Goal: Information Seeking & Learning: Find specific fact

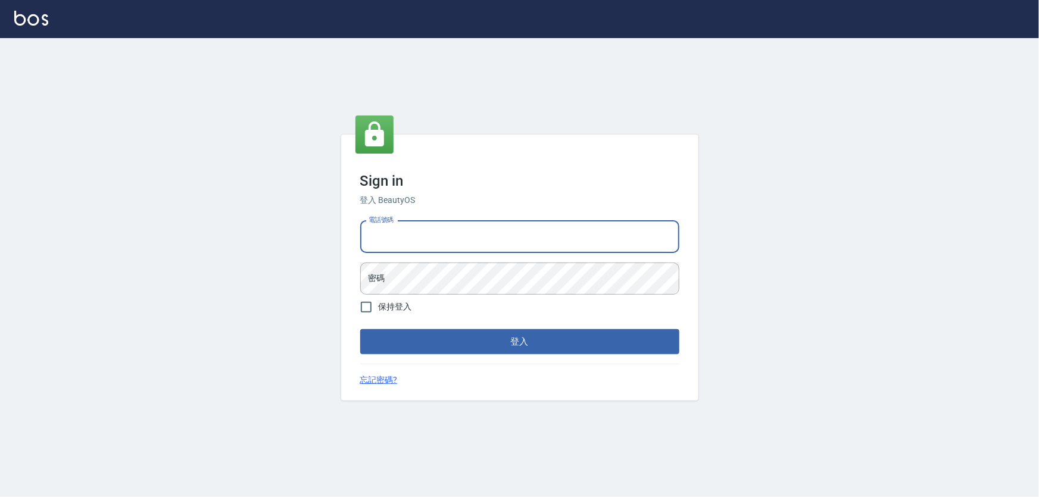
click at [448, 237] on input "電話號碼" at bounding box center [519, 237] width 319 height 32
type input "0972937753"
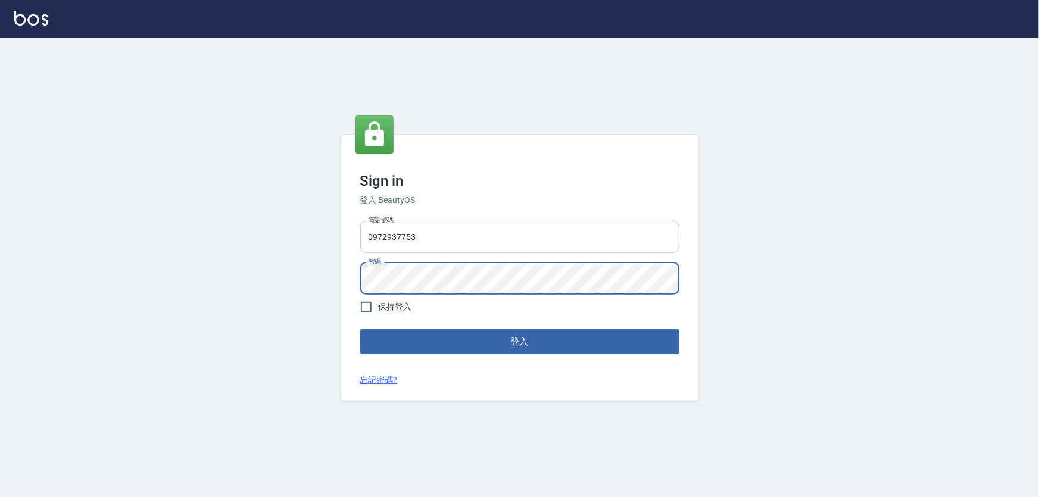
click at [360, 329] on button "登入" at bounding box center [519, 341] width 319 height 25
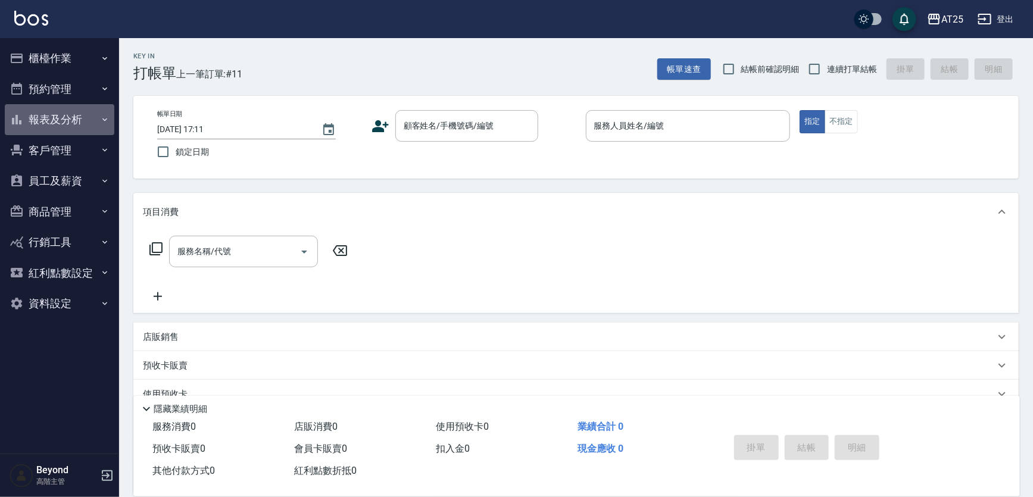
click at [61, 115] on button "報表及分析" at bounding box center [60, 119] width 110 height 31
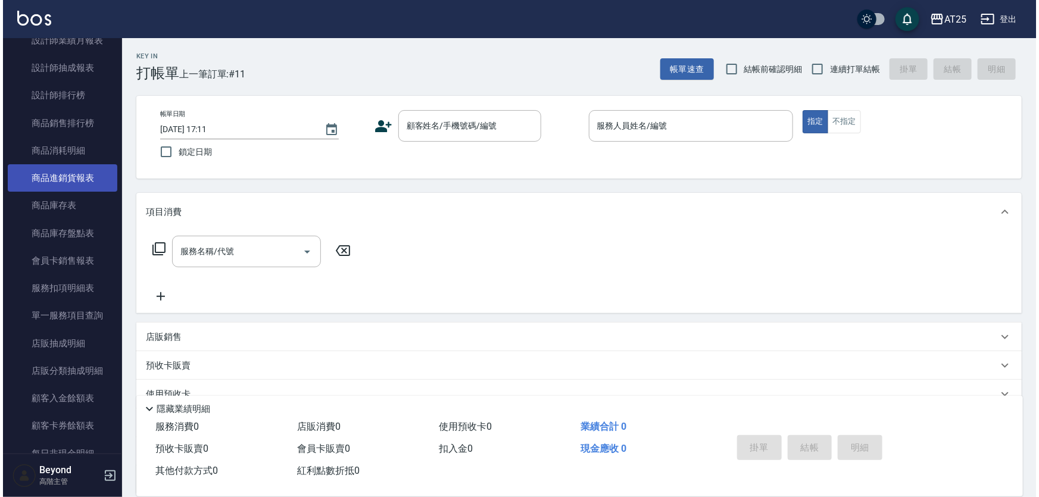
scroll to position [649, 0]
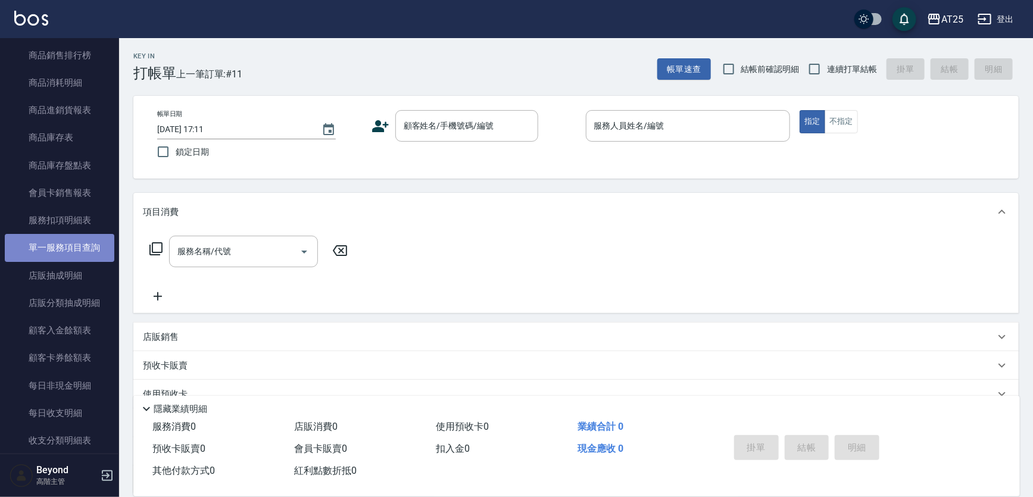
click at [70, 251] on link "單一服務項目查詢" at bounding box center [60, 247] width 110 height 27
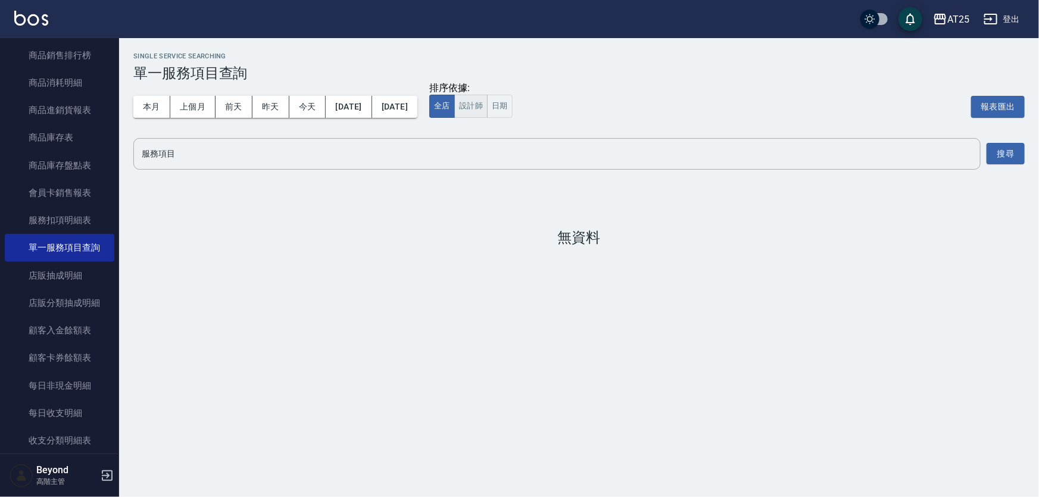
click at [487, 104] on button "設計師" at bounding box center [470, 106] width 33 height 23
click at [446, 154] on input "服務項目" at bounding box center [557, 153] width 836 height 21
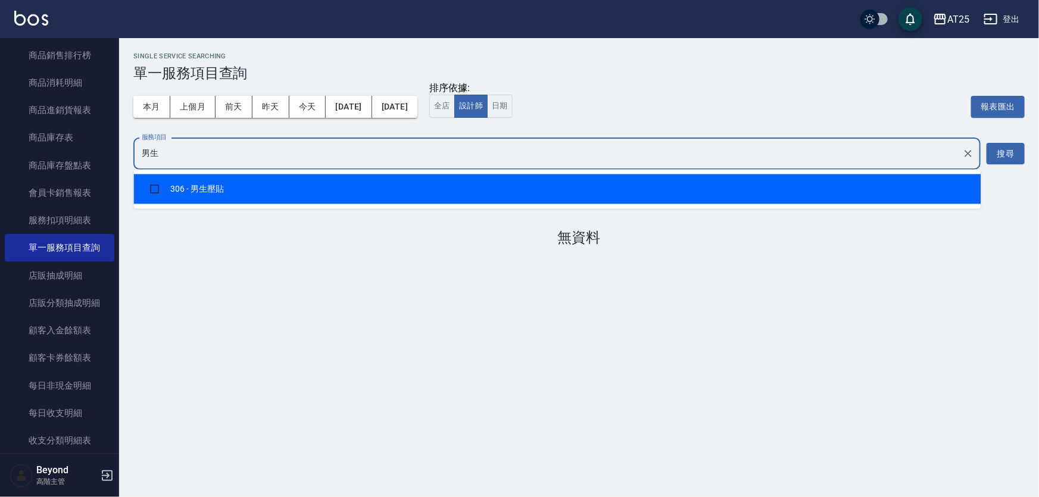
type input "男"
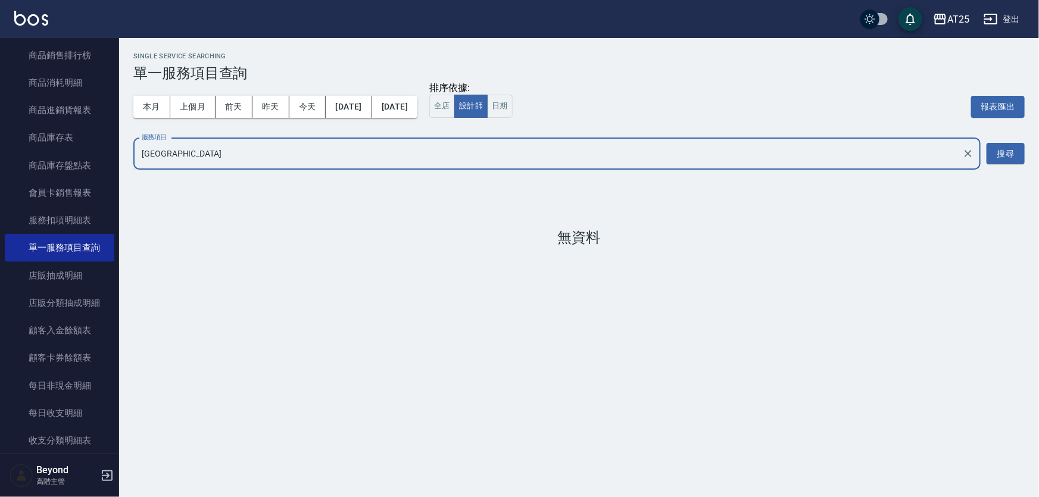
type input "南"
type input "男士"
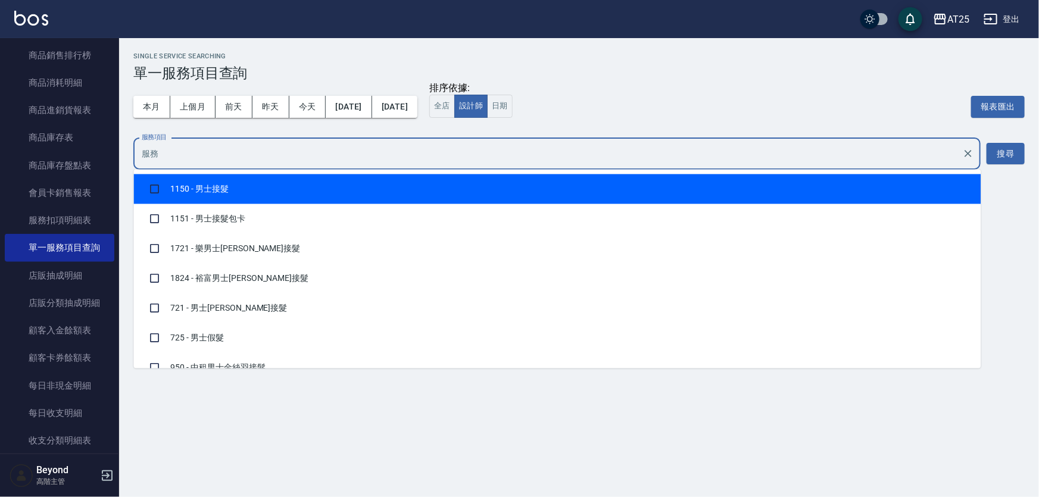
checkbox input "true"
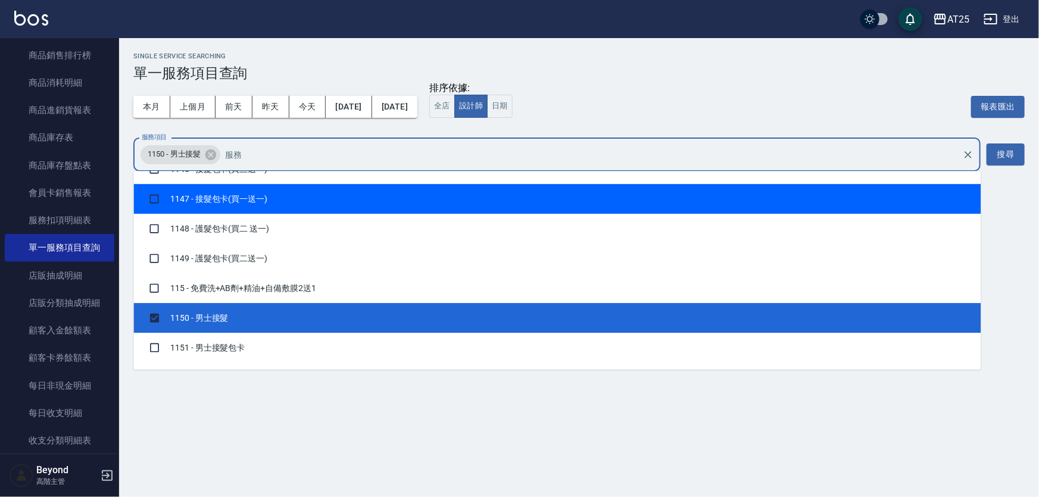
scroll to position [1847, 0]
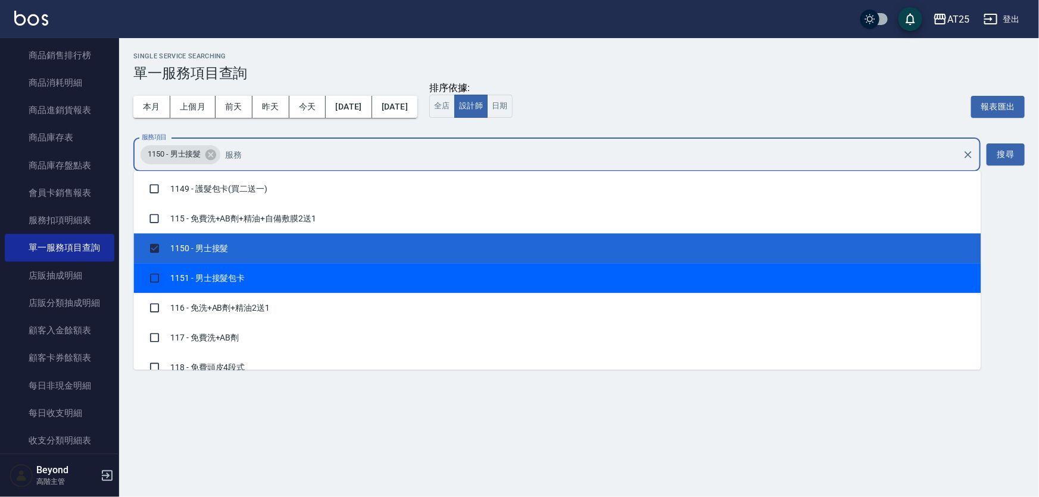
click at [155, 273] on input "checkbox" at bounding box center [154, 278] width 23 height 23
checkbox input "true"
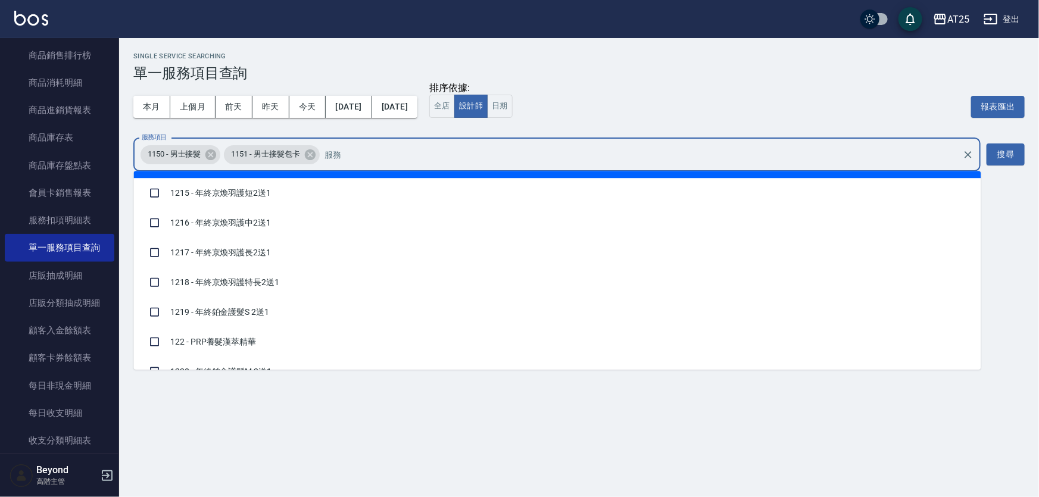
scroll to position [2597, 0]
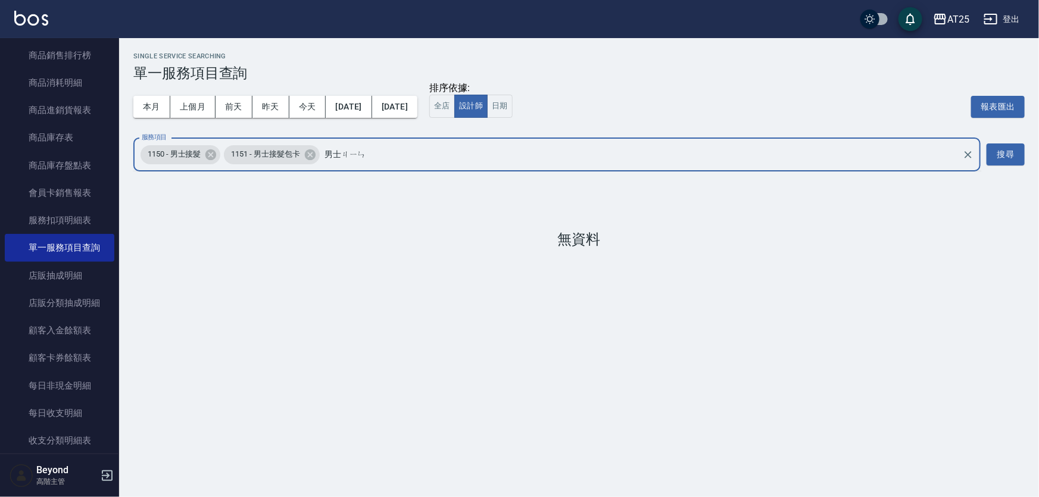
type input "男士[PERSON_NAME]"
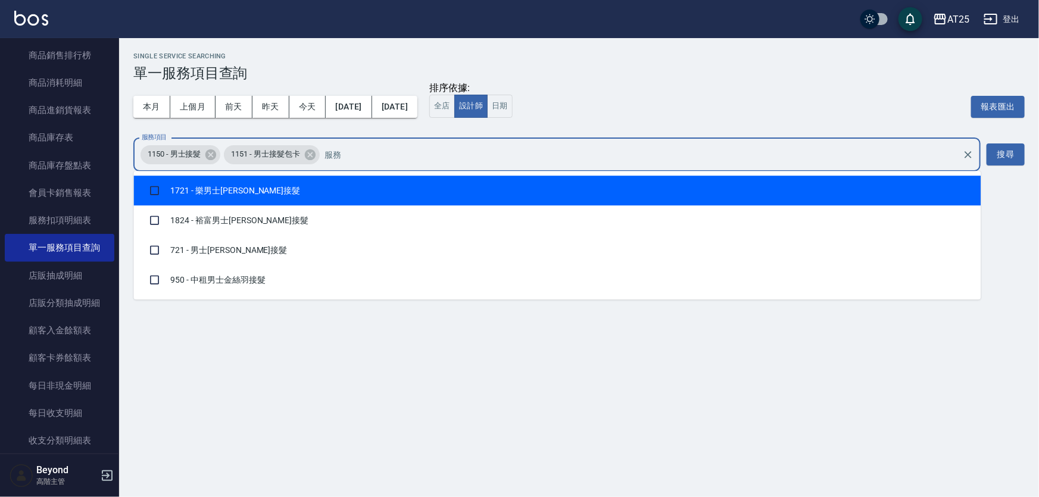
checkbox input "true"
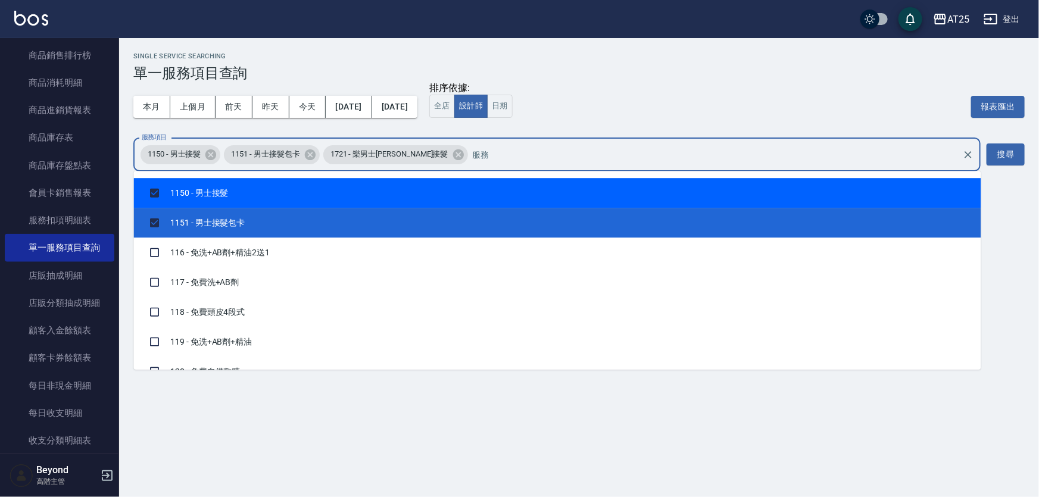
scroll to position [1901, 0]
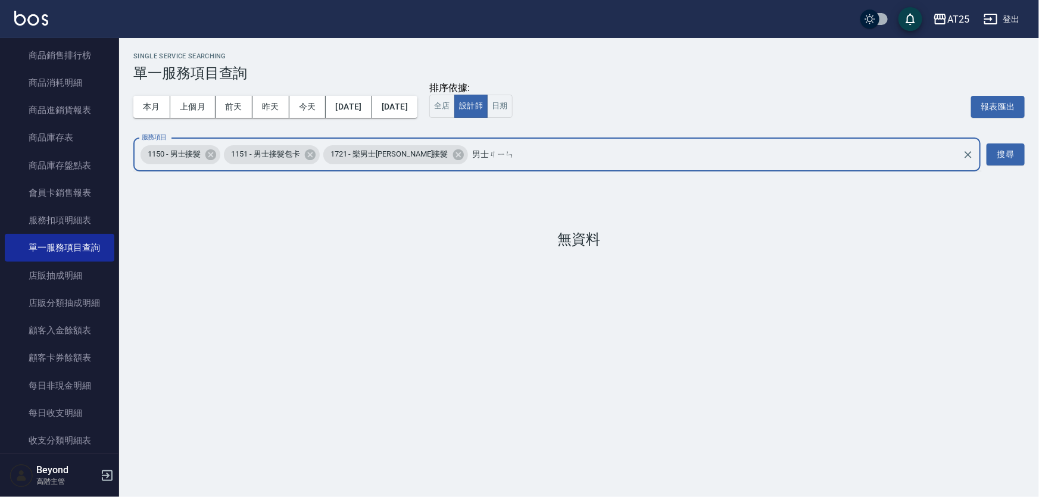
type input "男士[PERSON_NAME]"
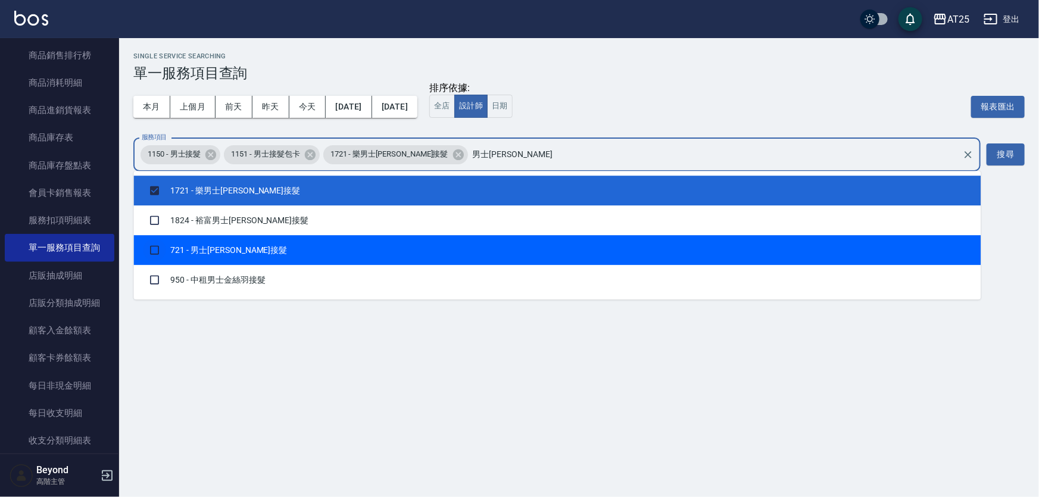
click at [155, 248] on input "checkbox" at bounding box center [154, 250] width 23 height 23
checkbox input "true"
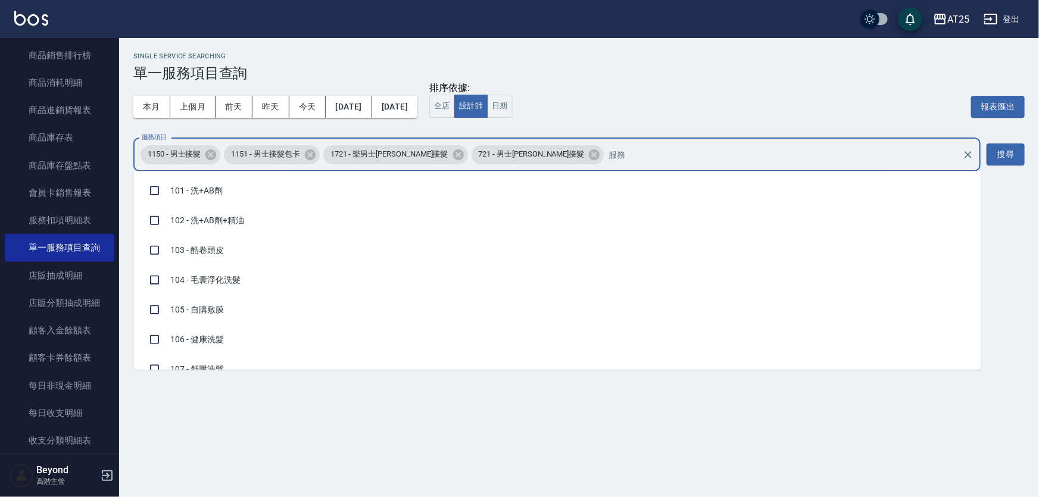
scroll to position [1739, 0]
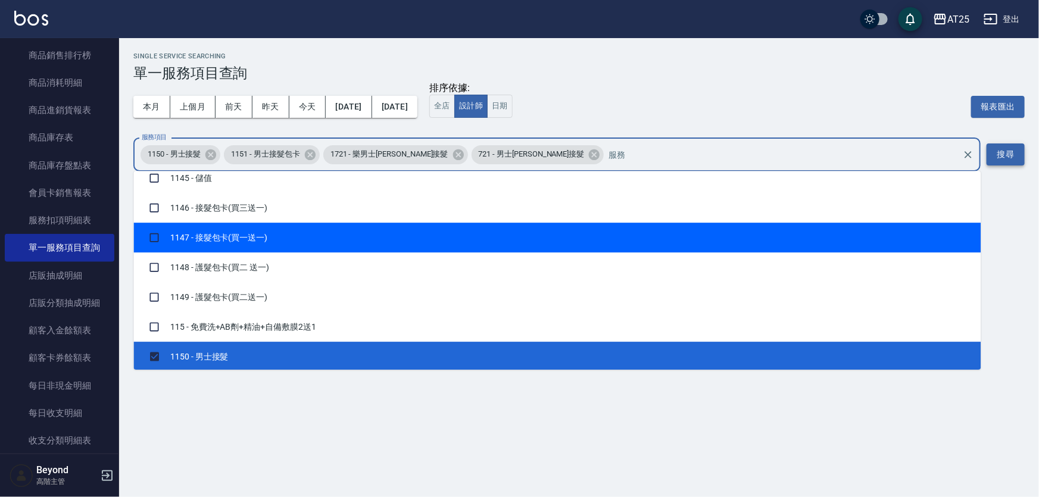
click at [1014, 161] on button "搜尋" at bounding box center [1005, 154] width 38 height 22
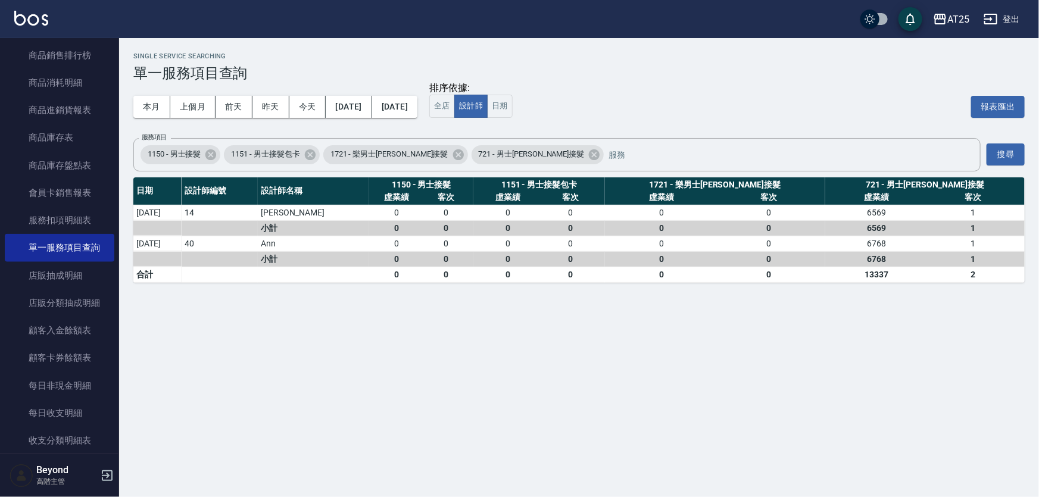
click at [762, 101] on div "排序依據: 全店 設計師 日期 報表匯出" at bounding box center [726, 106] width 595 height 49
click at [667, 82] on div "排序依據: 全店 設計師 日期 報表匯出" at bounding box center [726, 106] width 595 height 49
click at [667, 75] on h3 "單一服務項目查詢" at bounding box center [578, 73] width 891 height 17
click at [675, 45] on div "Single Service Searching 單一服務項目查詢 本月 上個月 [DATE] [DATE] [DATE] [DATE] [DATE] 排序依…" at bounding box center [579, 167] width 920 height 259
click at [705, 12] on div "AT25 登出" at bounding box center [519, 19] width 1039 height 38
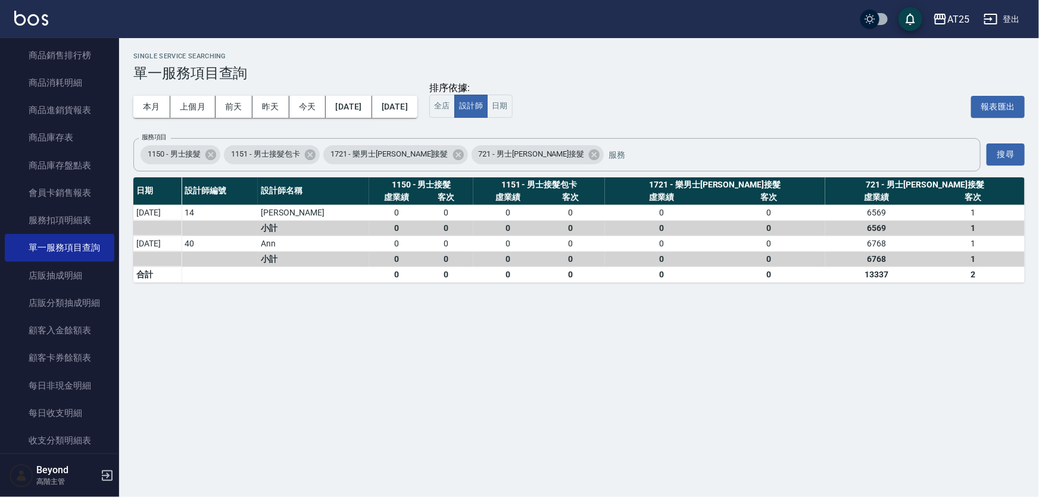
click at [719, 20] on div "AT25 登出" at bounding box center [519, 19] width 1039 height 38
click at [732, 65] on h3 "單一服務項目查詢" at bounding box center [578, 73] width 891 height 17
click at [744, 64] on div "Single Service Searching 單一服務項目查詢" at bounding box center [578, 66] width 891 height 29
click at [214, 151] on icon at bounding box center [210, 154] width 11 height 11
click at [704, 82] on div "排序依據: 全店 設計師 日期 報表匯出" at bounding box center [726, 106] width 595 height 49
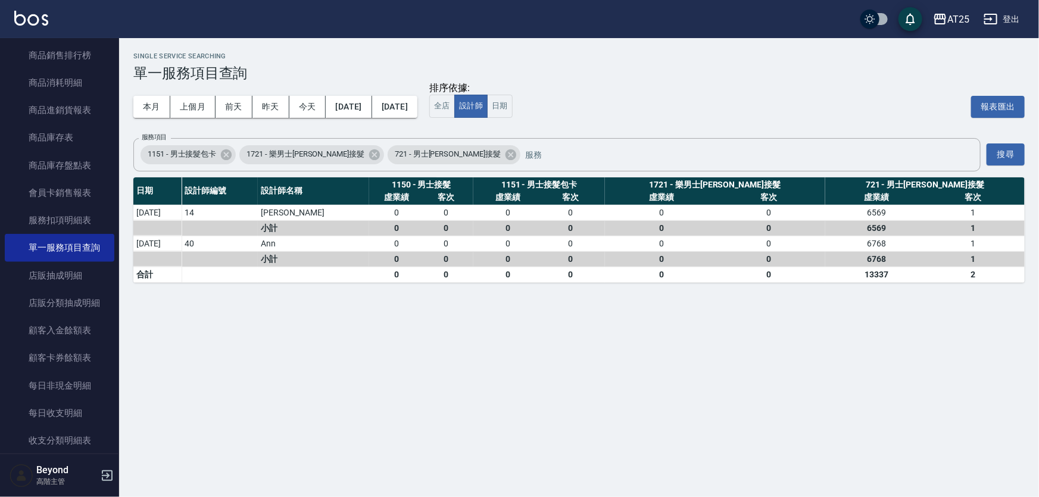
click at [706, 61] on div "Single Service Searching 單一服務項目查詢" at bounding box center [578, 66] width 891 height 29
drag, startPoint x: 695, startPoint y: 67, endPoint x: 607, endPoint y: 58, distance: 89.1
click at [693, 70] on h3 "單一服務項目查詢" at bounding box center [578, 73] width 891 height 17
drag, startPoint x: 607, startPoint y: 57, endPoint x: 613, endPoint y: 33, distance: 25.3
click at [607, 54] on h2 "Single Service Searching" at bounding box center [578, 56] width 891 height 8
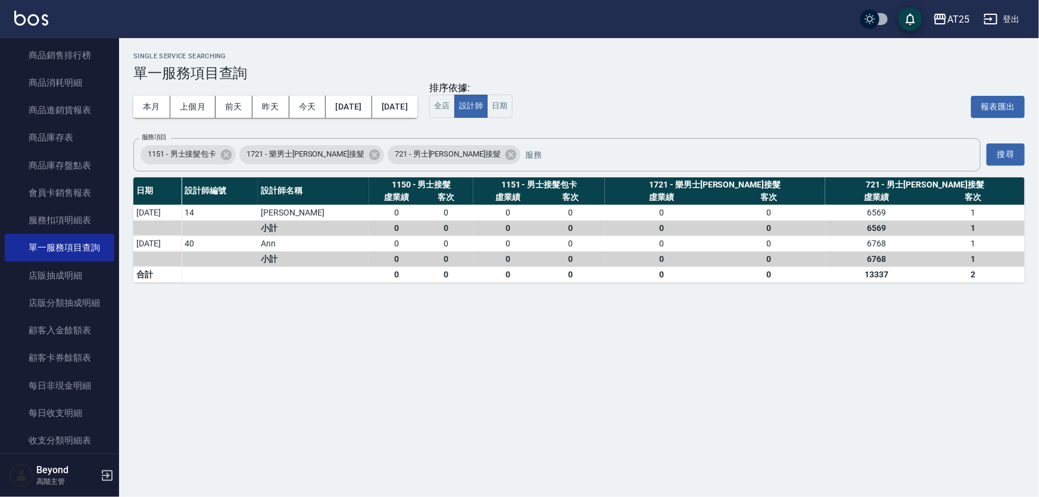
drag, startPoint x: 613, startPoint y: 32, endPoint x: 637, endPoint y: 17, distance: 28.4
click at [613, 32] on div "AT25 登出" at bounding box center [519, 19] width 1039 height 38
click at [637, 17] on div "AT25 登出" at bounding box center [519, 19] width 1039 height 38
drag, startPoint x: 645, startPoint y: 15, endPoint x: 695, endPoint y: 15, distance: 50.0
click at [645, 15] on div "AT25 登出" at bounding box center [519, 19] width 1039 height 38
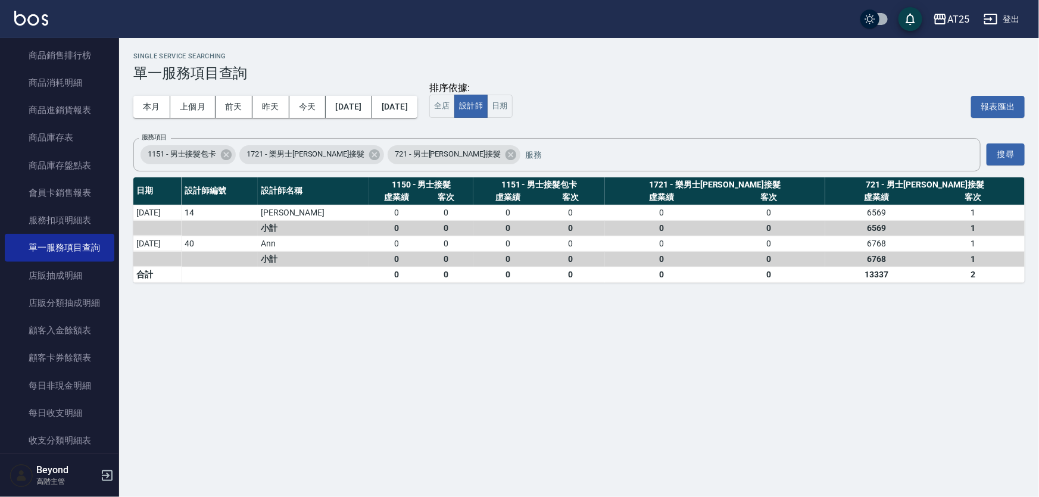
click at [695, 15] on div "AT25 登出" at bounding box center [519, 19] width 1039 height 38
